Goal: Task Accomplishment & Management: Use online tool/utility

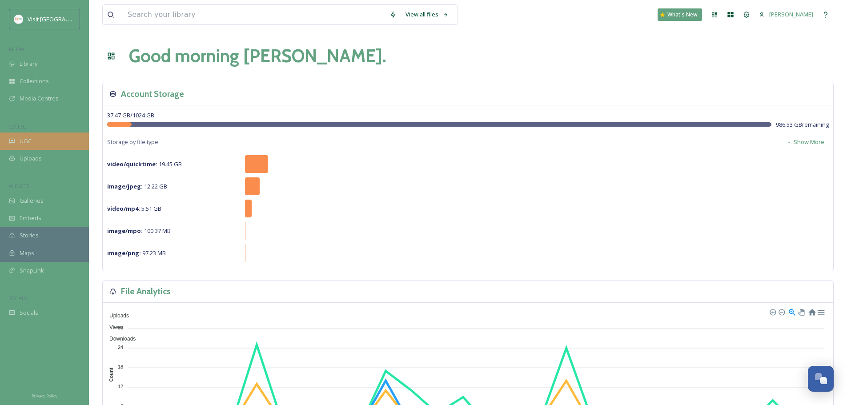
click at [64, 141] on div "UGC" at bounding box center [44, 140] width 89 height 17
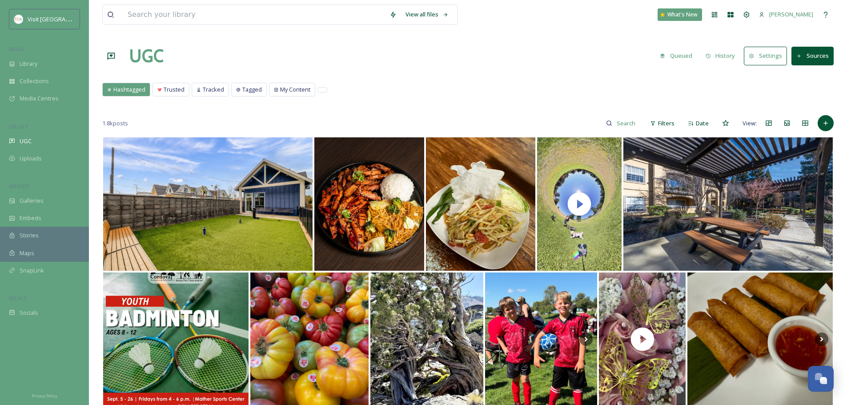
click at [139, 124] on div "1.8k posts Filters Date View:" at bounding box center [467, 123] width 731 height 18
drag, startPoint x: 126, startPoint y: 122, endPoint x: 131, endPoint y: 117, distance: 7.5
click at [127, 121] on span "1.8k posts" at bounding box center [115, 123] width 26 height 8
click at [125, 125] on span "1.8k posts" at bounding box center [115, 123] width 26 height 8
drag, startPoint x: 105, startPoint y: 123, endPoint x: 143, endPoint y: 122, distance: 37.8
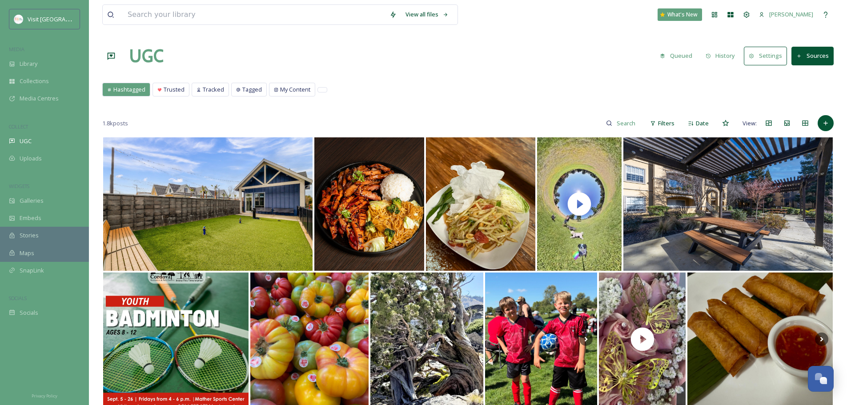
click at [143, 122] on div "1.8k posts Filters Date View:" at bounding box center [467, 123] width 731 height 18
click at [149, 120] on div "1.8k posts Filters Date View:" at bounding box center [467, 123] width 731 height 18
click at [185, 93] on div "Trusted" at bounding box center [171, 89] width 36 height 13
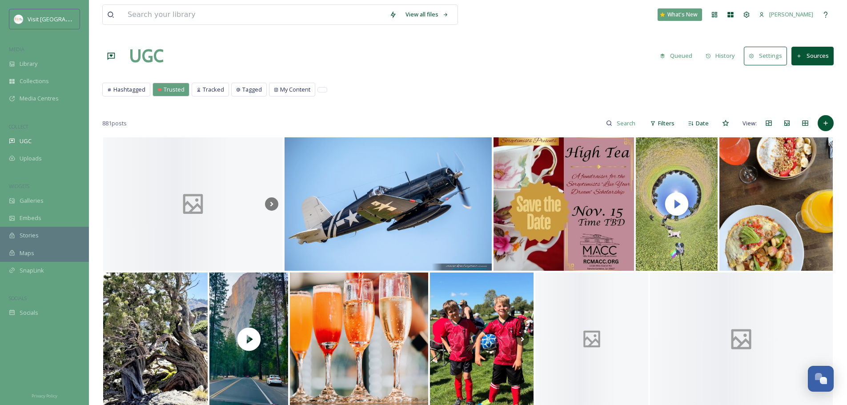
click at [151, 94] on div "Hashtagged Trusted Tracked Tagged My Content Hashtagged Trusted Tracked Tagged …" at bounding box center [467, 92] width 731 height 18
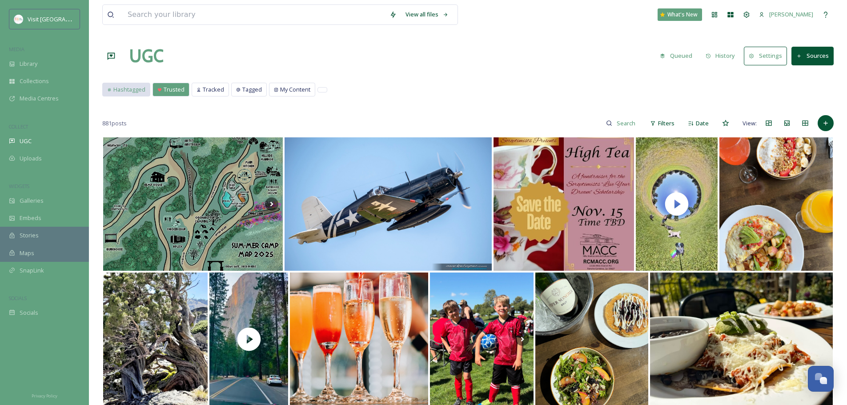
click at [140, 92] on span "Hashtagged" at bounding box center [129, 89] width 32 height 8
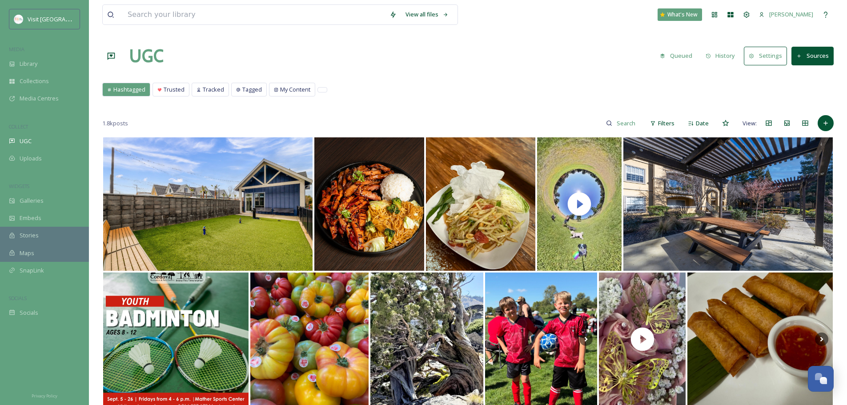
click at [671, 123] on span "Filters" at bounding box center [666, 123] width 16 height 8
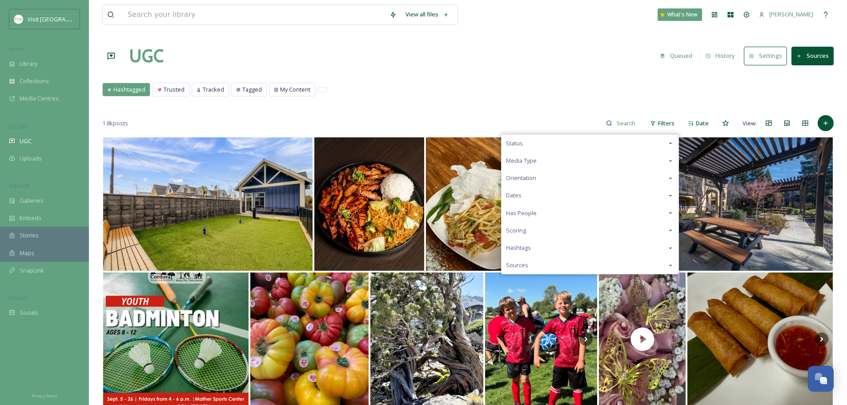
click at [670, 139] on div "Status" at bounding box center [589, 143] width 177 height 17
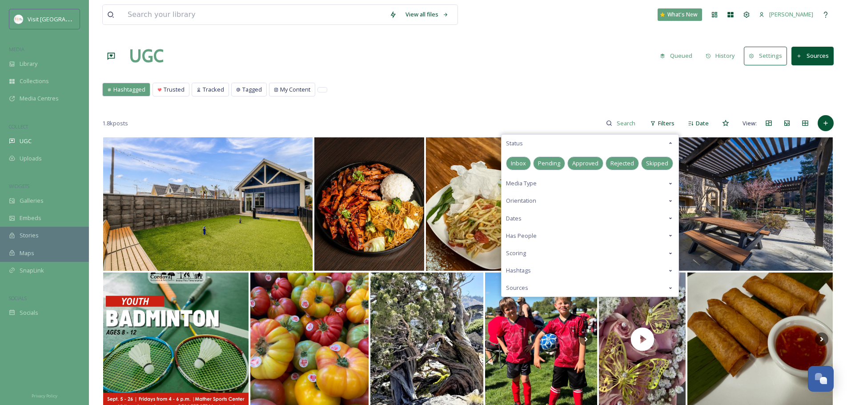
click at [556, 166] on span "Pending" at bounding box center [549, 163] width 22 height 8
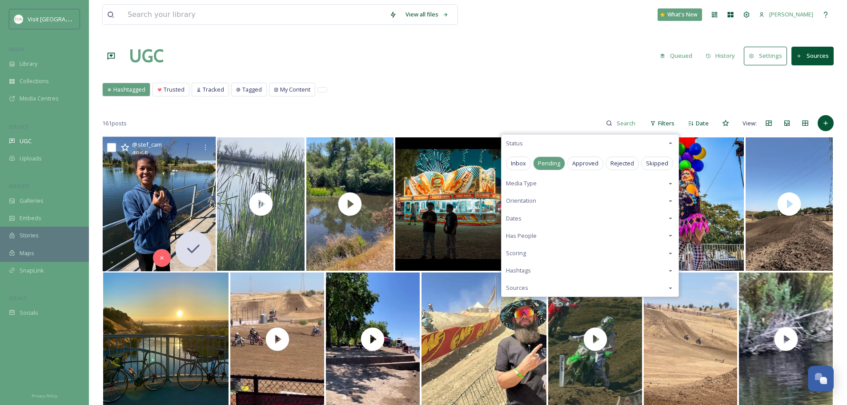
click at [177, 212] on img at bounding box center [159, 204] width 113 height 135
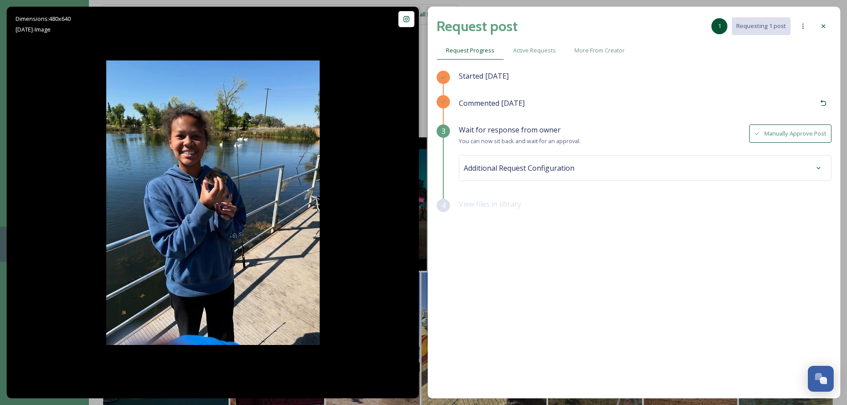
click at [804, 26] on icon at bounding box center [802, 26] width 7 height 7
click at [539, 48] on span "Active Requests" at bounding box center [534, 50] width 43 height 8
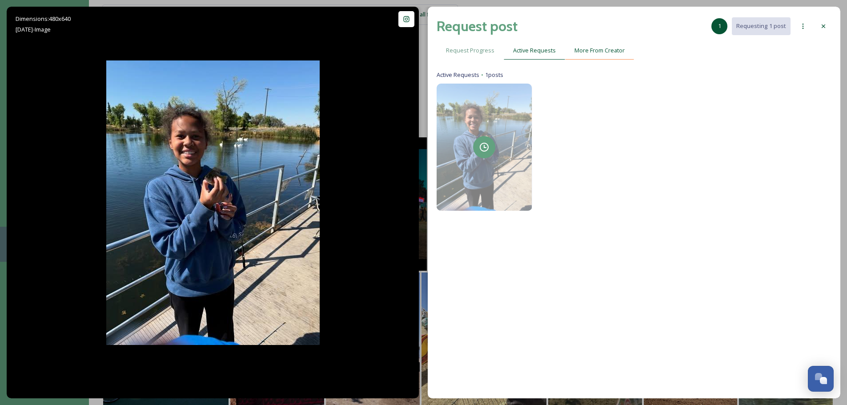
click at [603, 53] on span "More From Creator" at bounding box center [599, 50] width 50 height 8
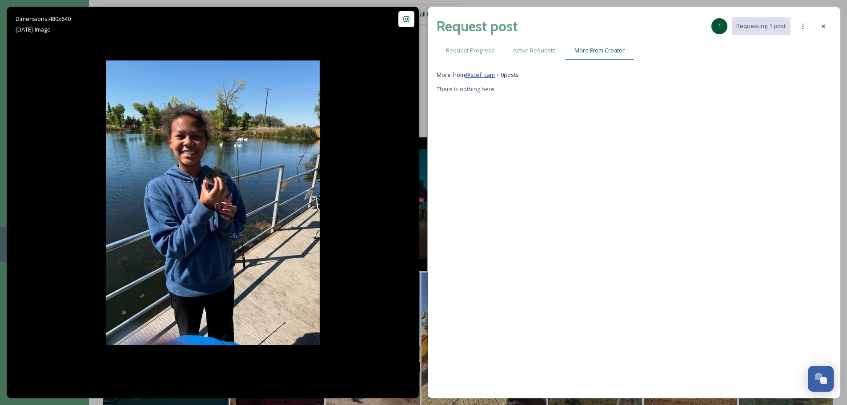
click at [488, 76] on link "@ stef_cam" at bounding box center [480, 75] width 30 height 8
click at [824, 28] on icon at bounding box center [823, 26] width 7 height 7
